Goal: Task Accomplishment & Management: Manage account settings

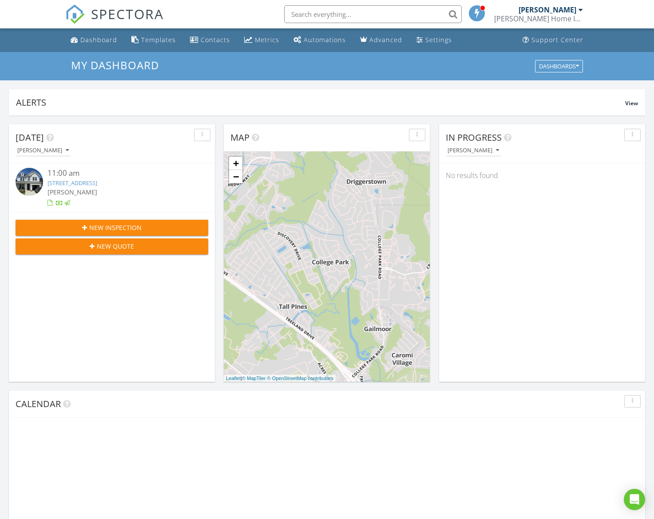
scroll to position [809, 655]
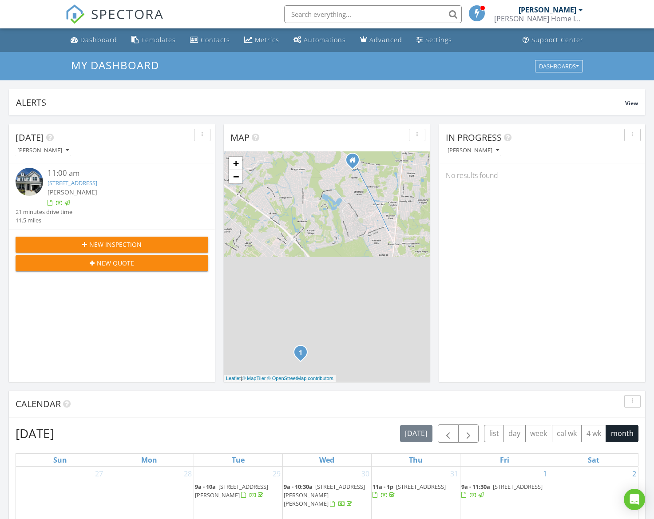
click at [89, 180] on link "8717 Revival Rd, North Charleston, SC 29420" at bounding box center [73, 183] width 50 height 8
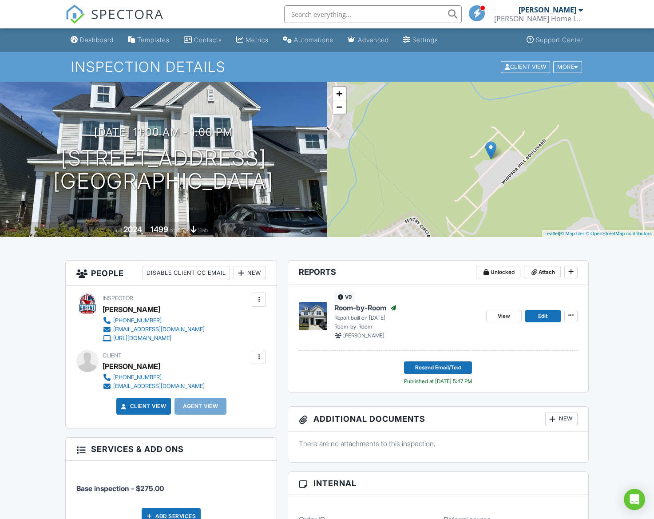
click at [129, 13] on span "SPECTORA" at bounding box center [127, 13] width 73 height 19
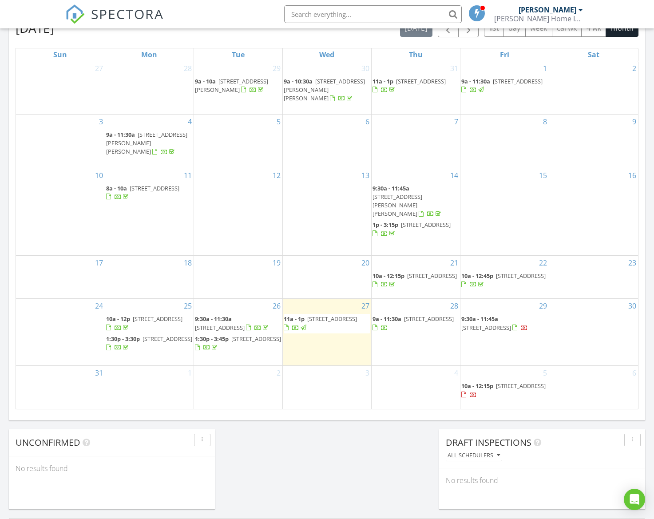
scroll to position [415, 0]
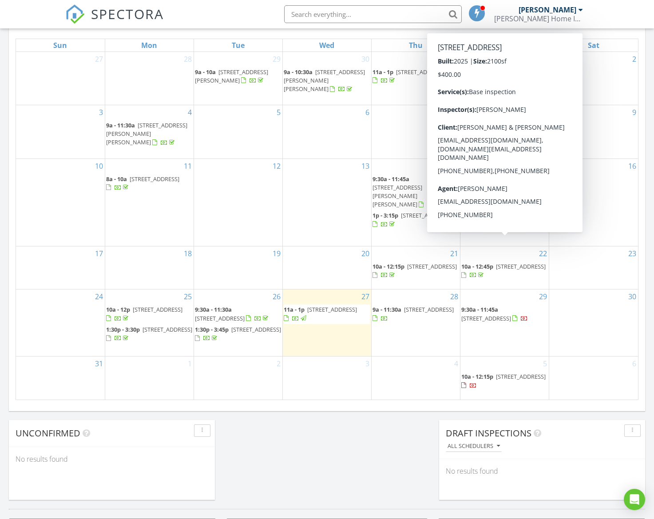
click at [584, 327] on div "30" at bounding box center [593, 323] width 89 height 67
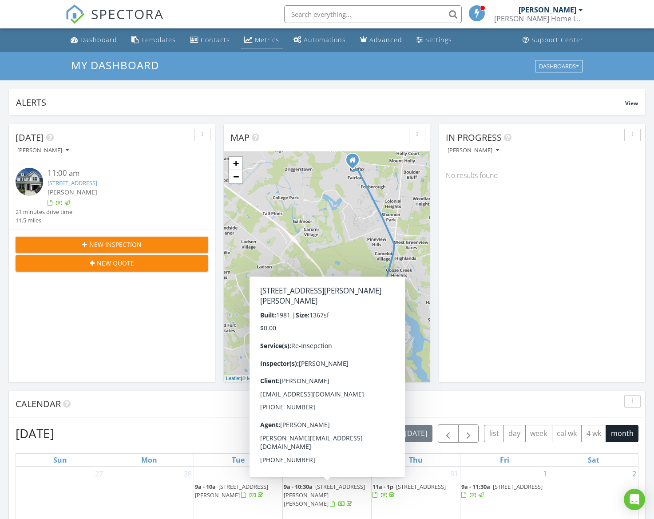
scroll to position [0, 0]
click at [263, 42] on div "Metrics" at bounding box center [267, 40] width 24 height 8
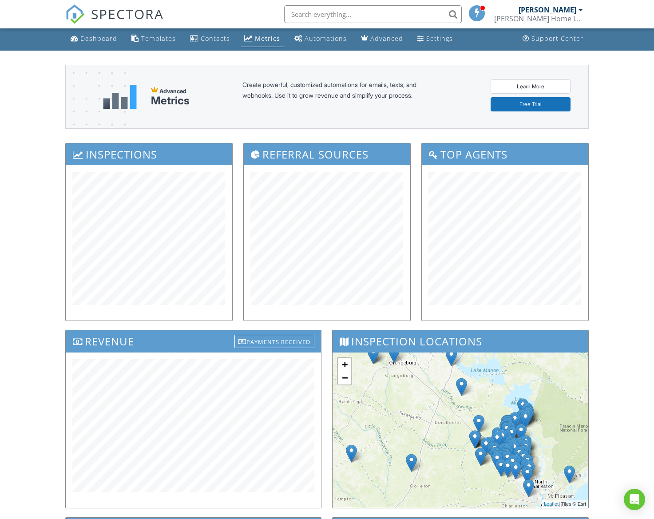
scroll to position [3, 0]
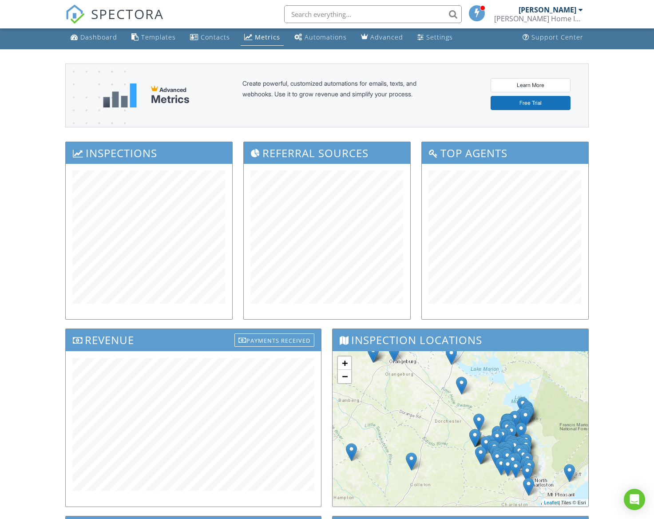
click at [558, 13] on div "[PERSON_NAME]" at bounding box center [548, 9] width 58 height 9
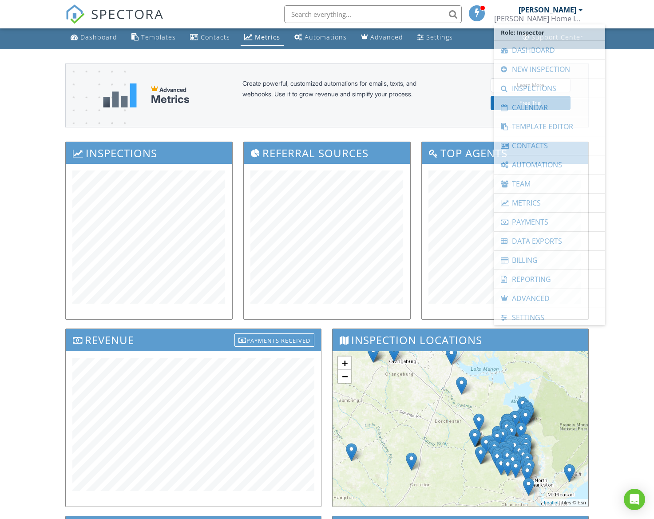
scroll to position [3, 0]
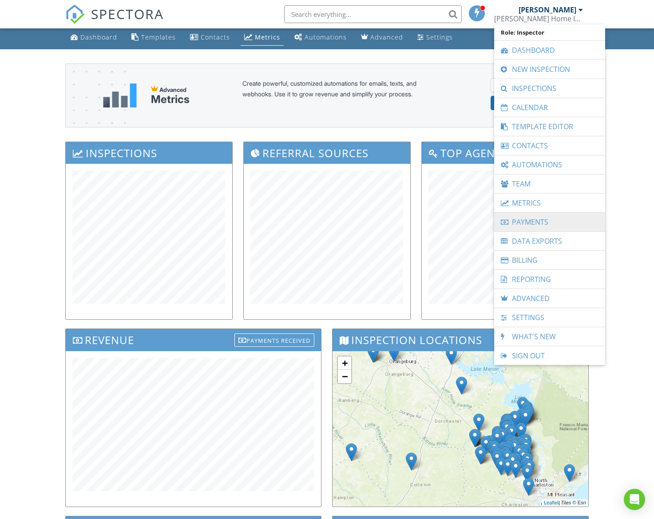
click at [541, 223] on link "Payments" at bounding box center [550, 222] width 102 height 19
